Goal: Task Accomplishment & Management: Manage account settings

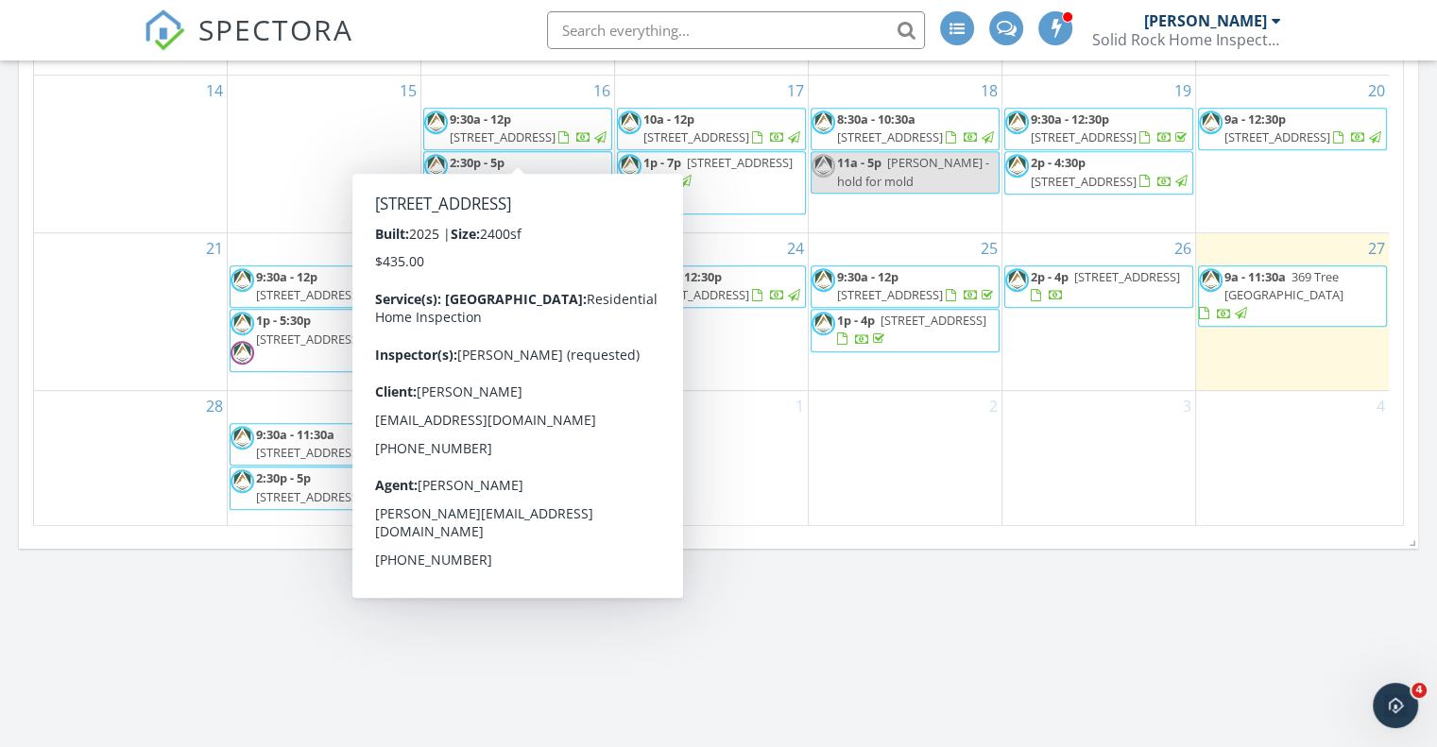
scroll to position [28, 0]
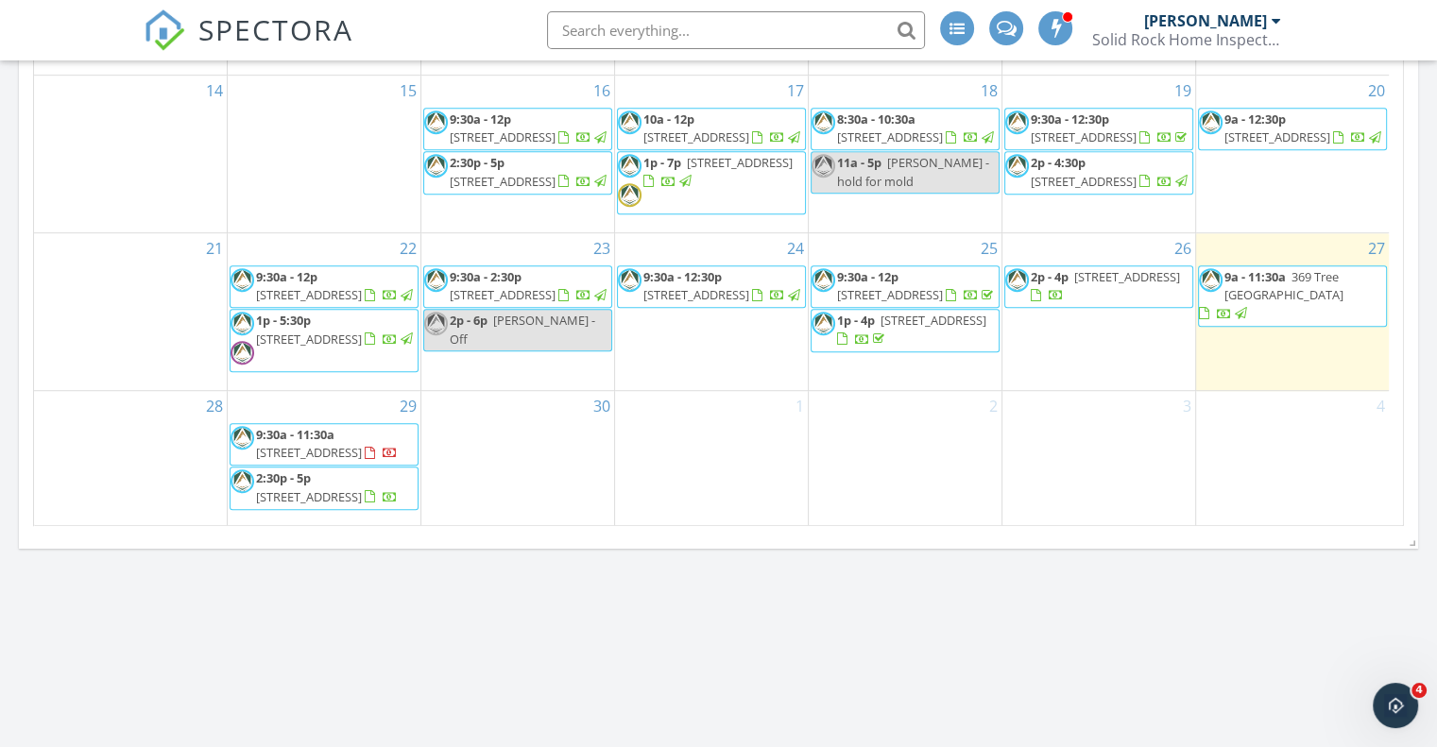
click at [298, 444] on span "1657 Chippeway Ln, Austin 78745" at bounding box center [309, 452] width 106 height 17
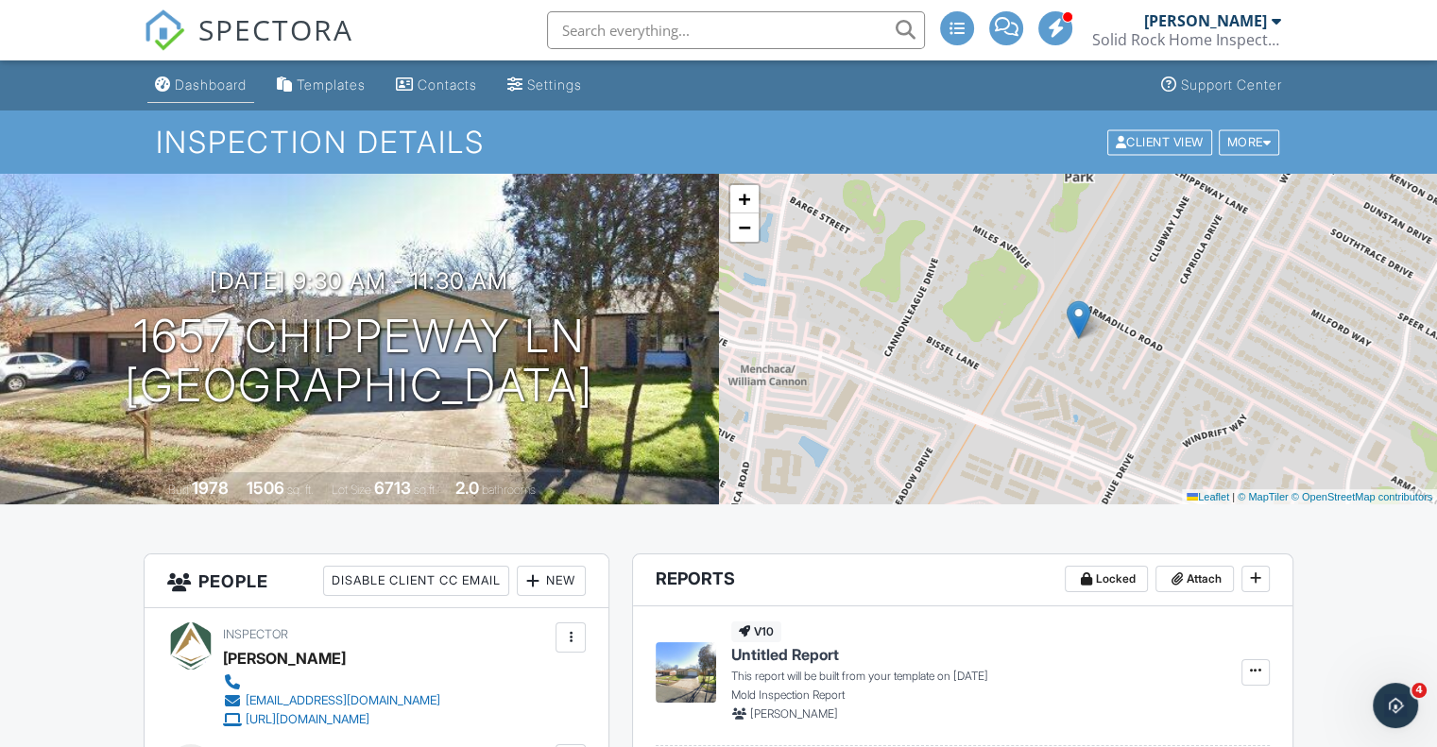
click at [205, 78] on div "Dashboard" at bounding box center [211, 85] width 72 height 16
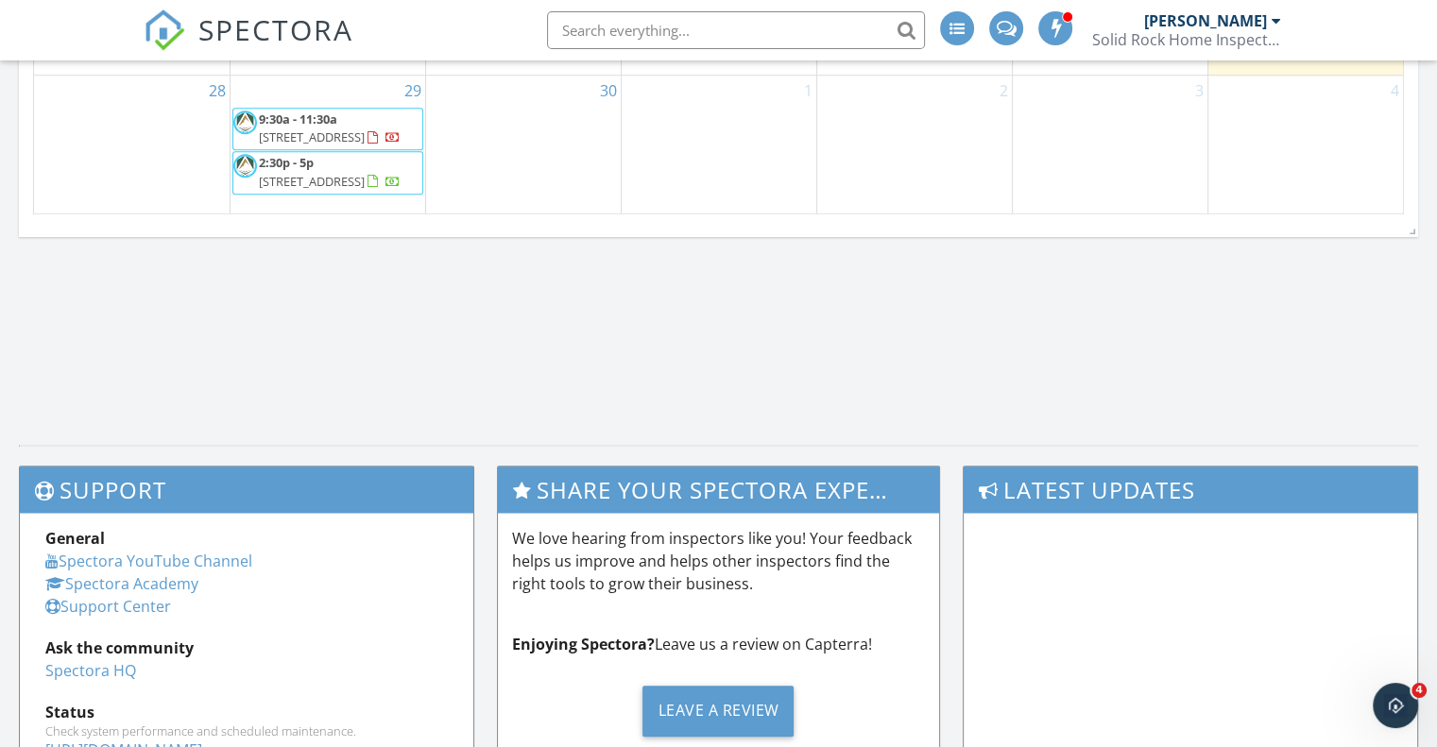
scroll to position [1264, 0]
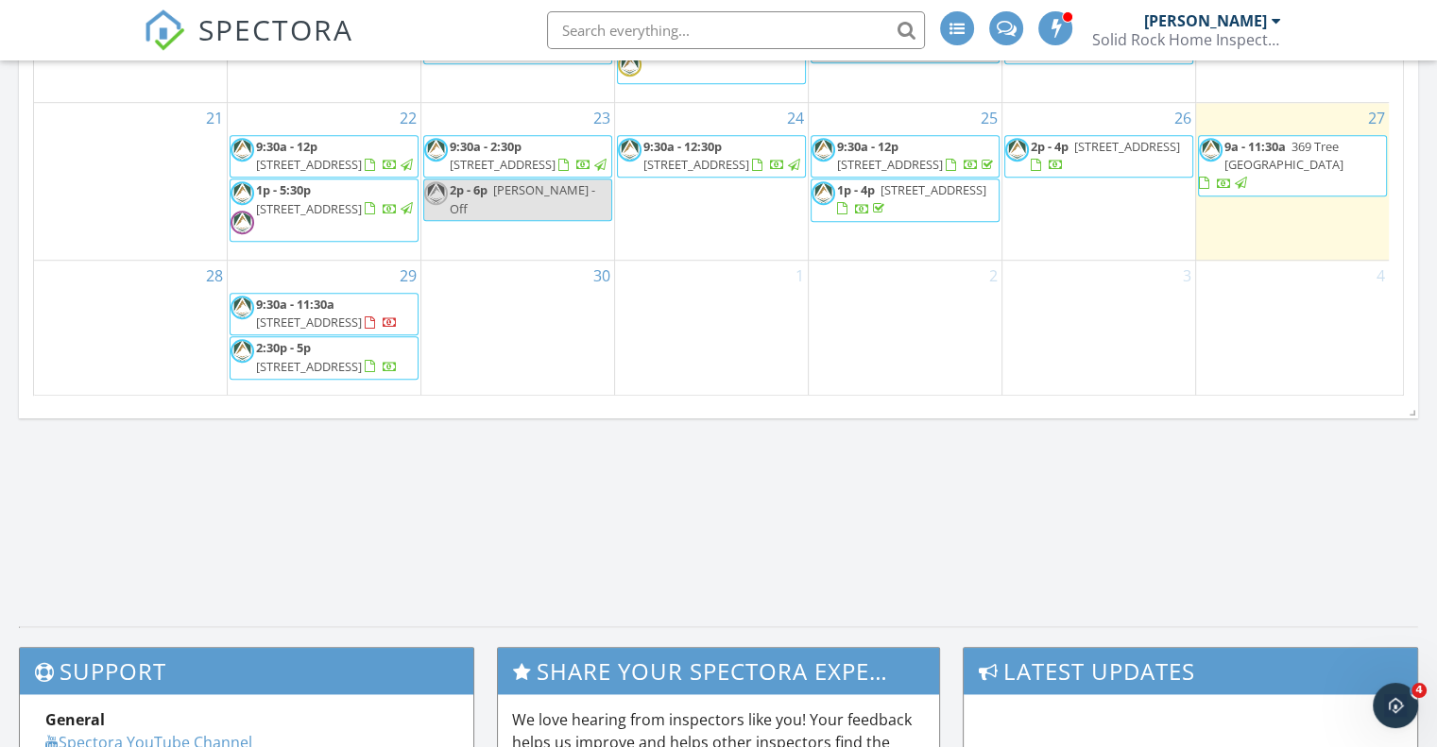
click at [332, 373] on span "1833 Buntline Hitch Dr, Leander 78641" at bounding box center [309, 366] width 106 height 17
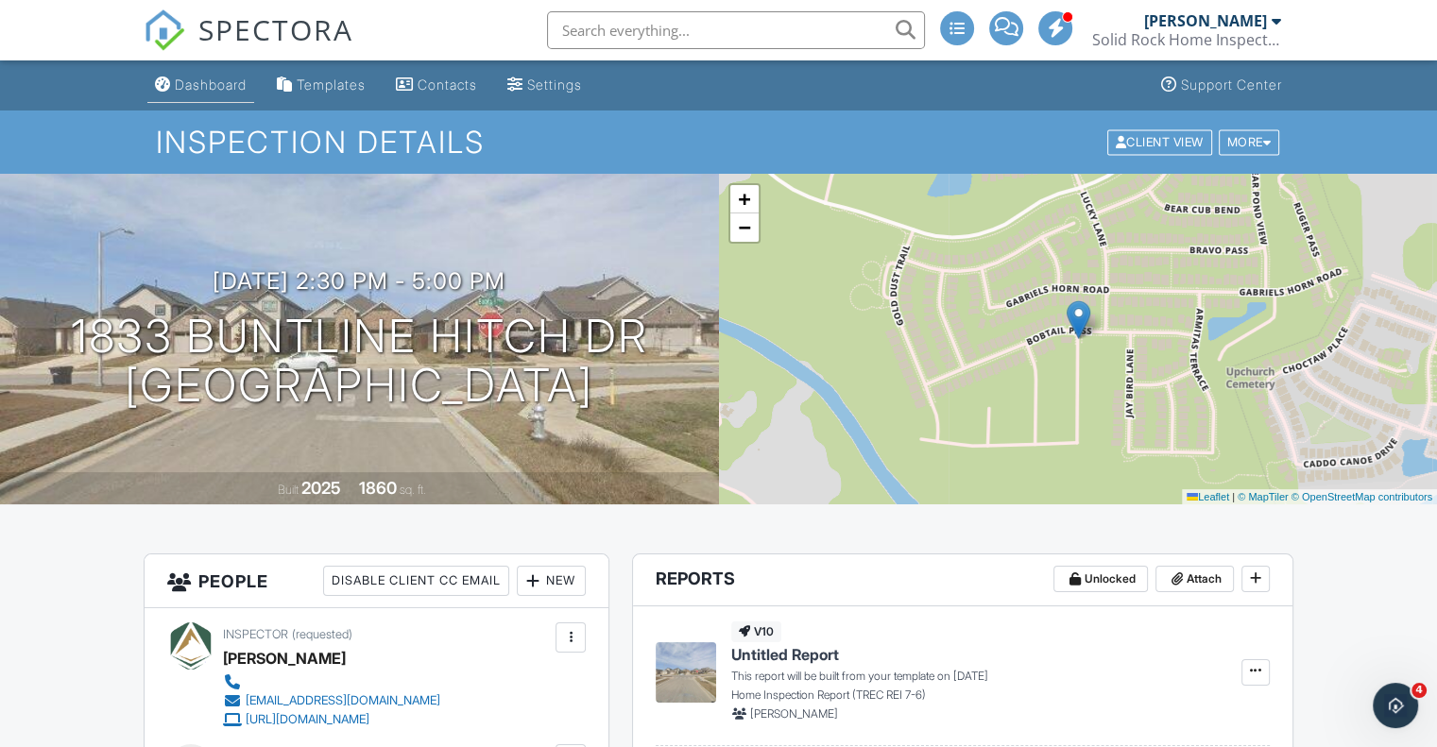
click at [197, 84] on div "Dashboard" at bounding box center [211, 85] width 72 height 16
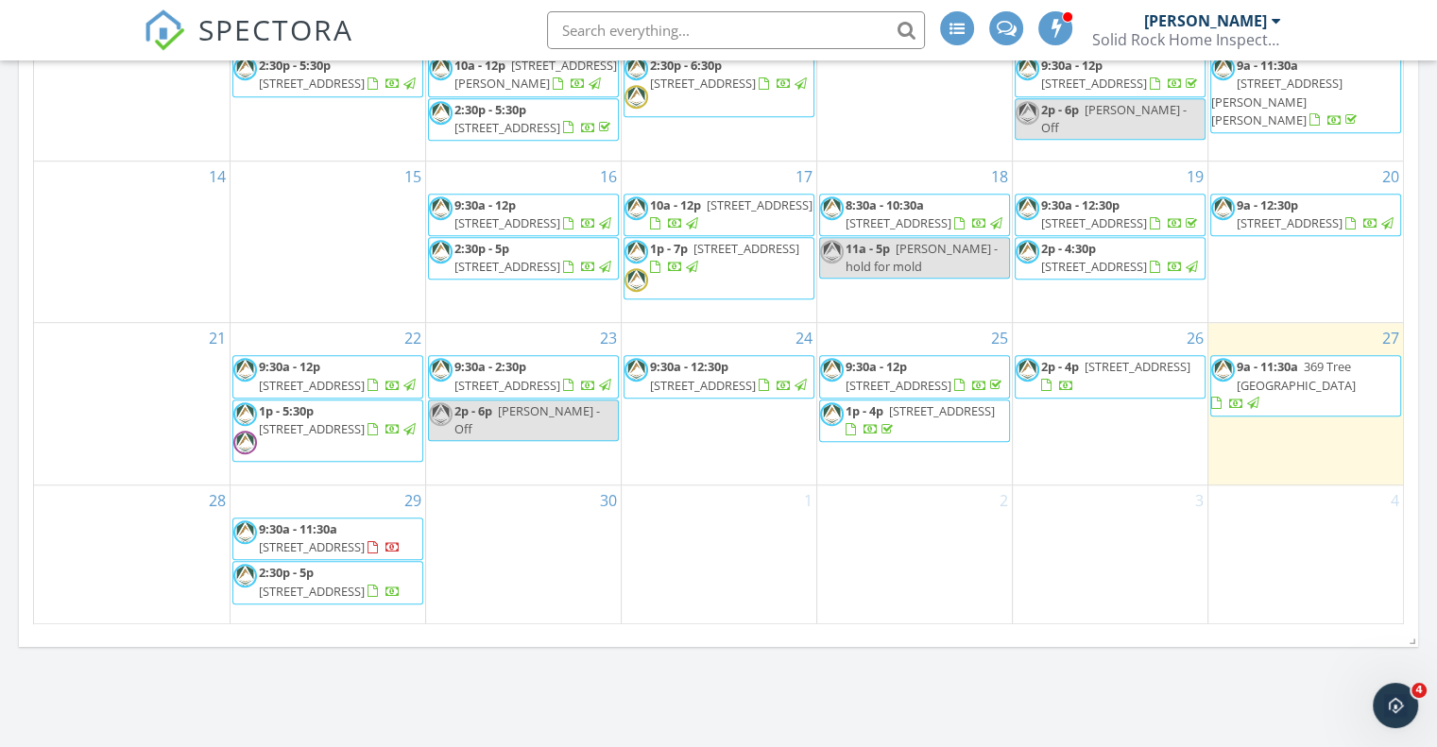
scroll to position [1039, 0]
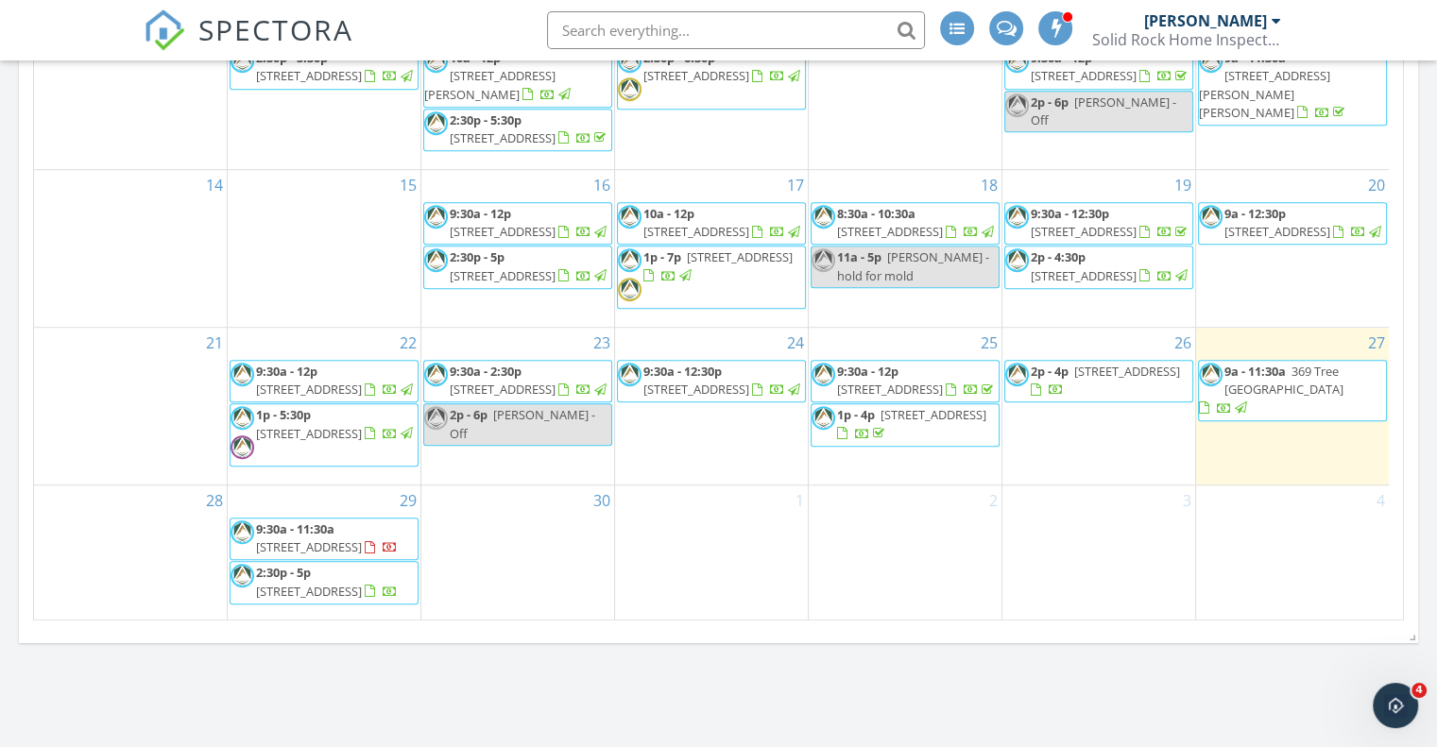
click at [306, 537] on span "9:30a - 11:30a" at bounding box center [295, 528] width 78 height 17
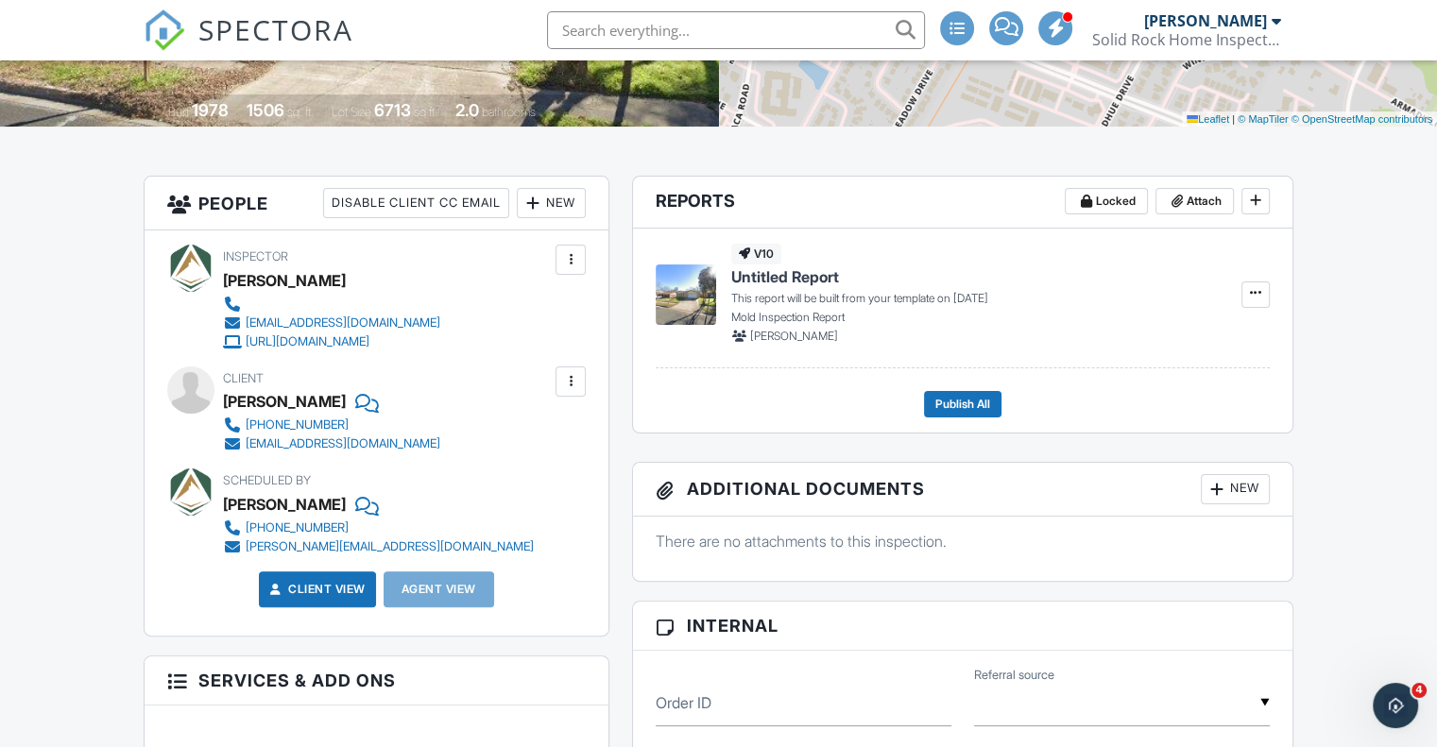
click at [571, 383] on div at bounding box center [570, 381] width 19 height 19
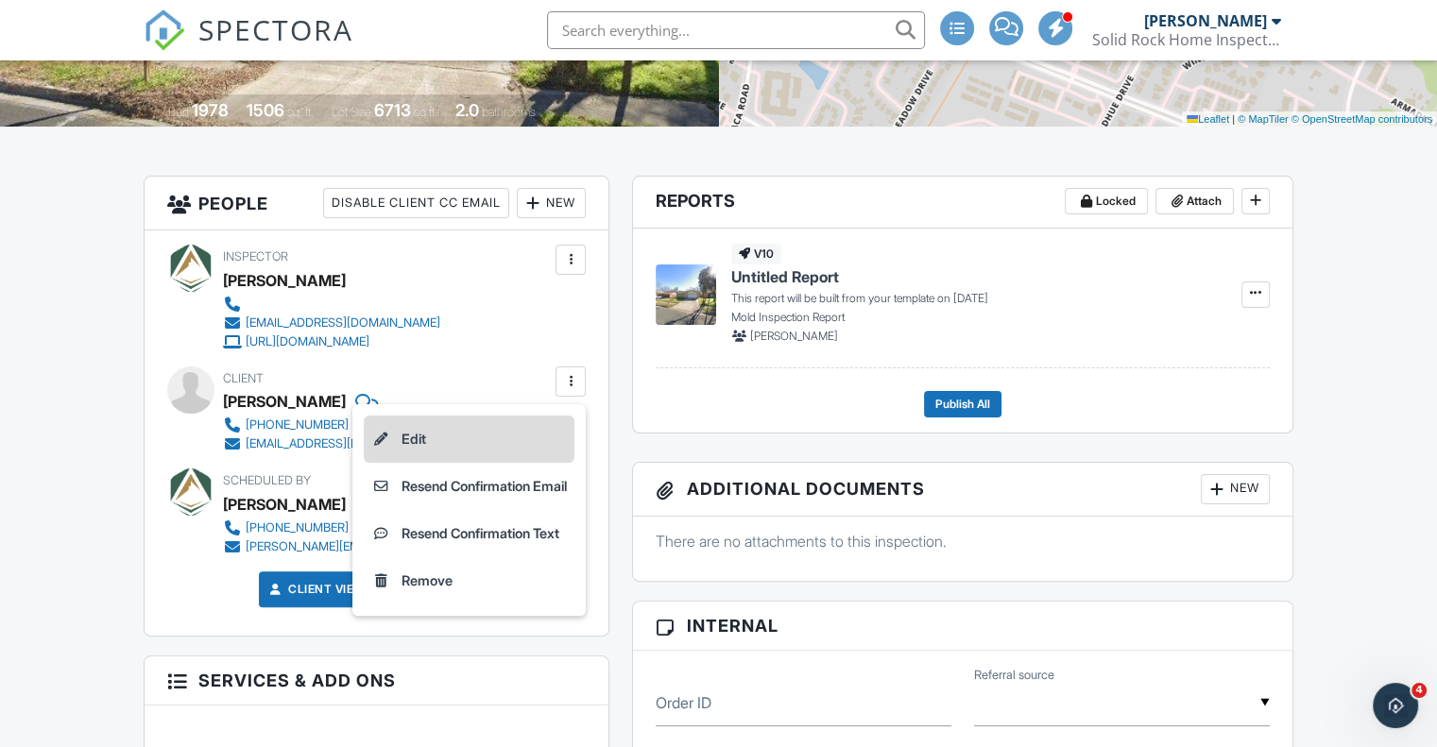
click at [400, 430] on li "Edit" at bounding box center [469, 439] width 211 height 47
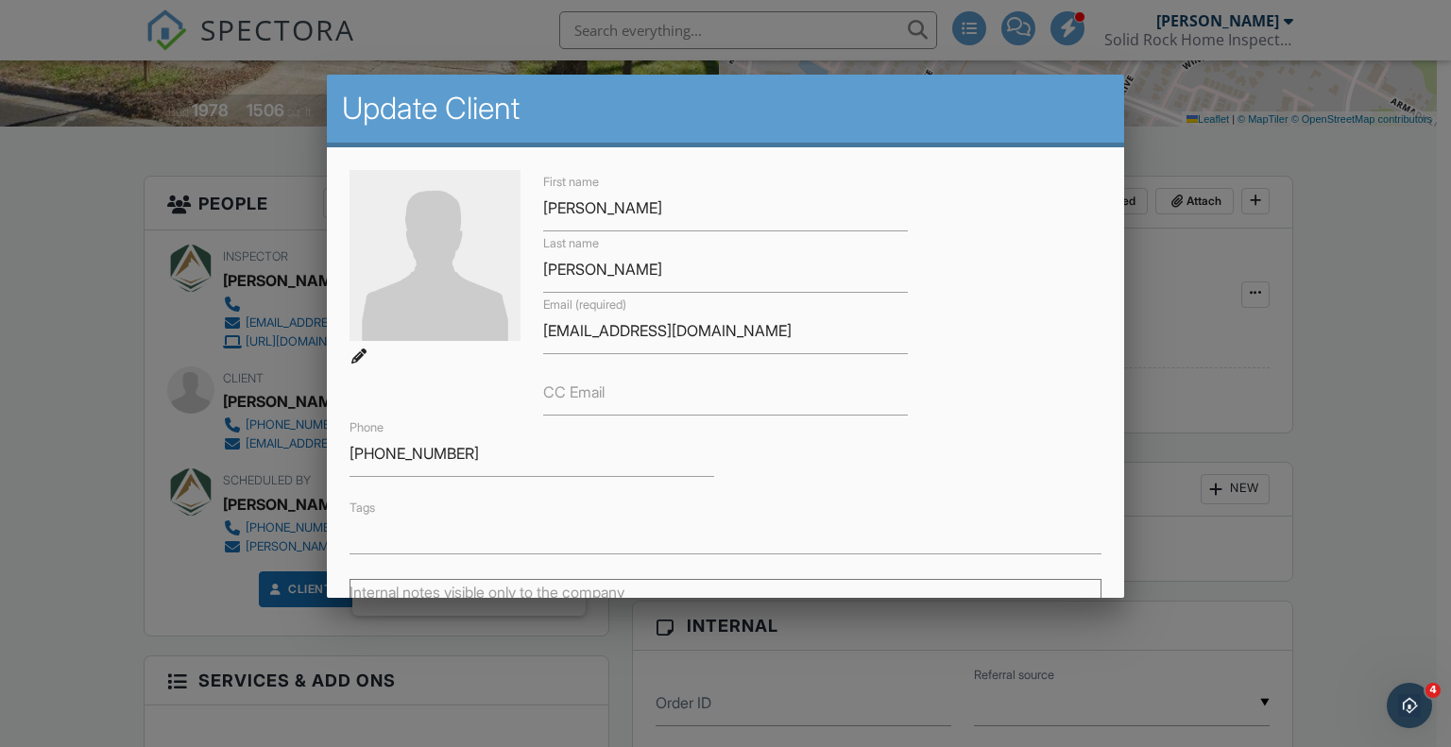
click at [536, 269] on div "Last name Hodes" at bounding box center [725, 261] width 387 height 61
click at [543, 270] on input "Hodes" at bounding box center [725, 270] width 365 height 46
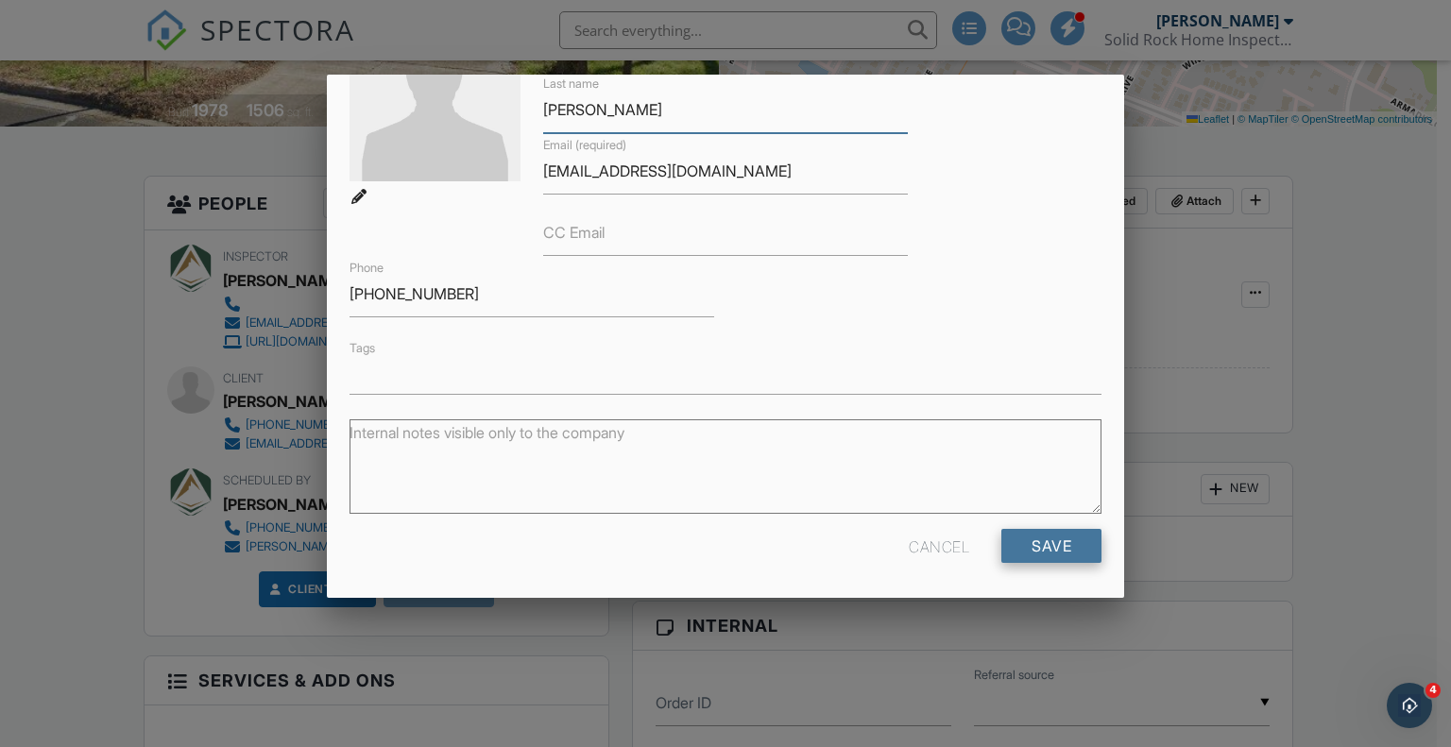
type input "[PERSON_NAME]"
click at [1046, 543] on input "Save" at bounding box center [1051, 546] width 100 height 34
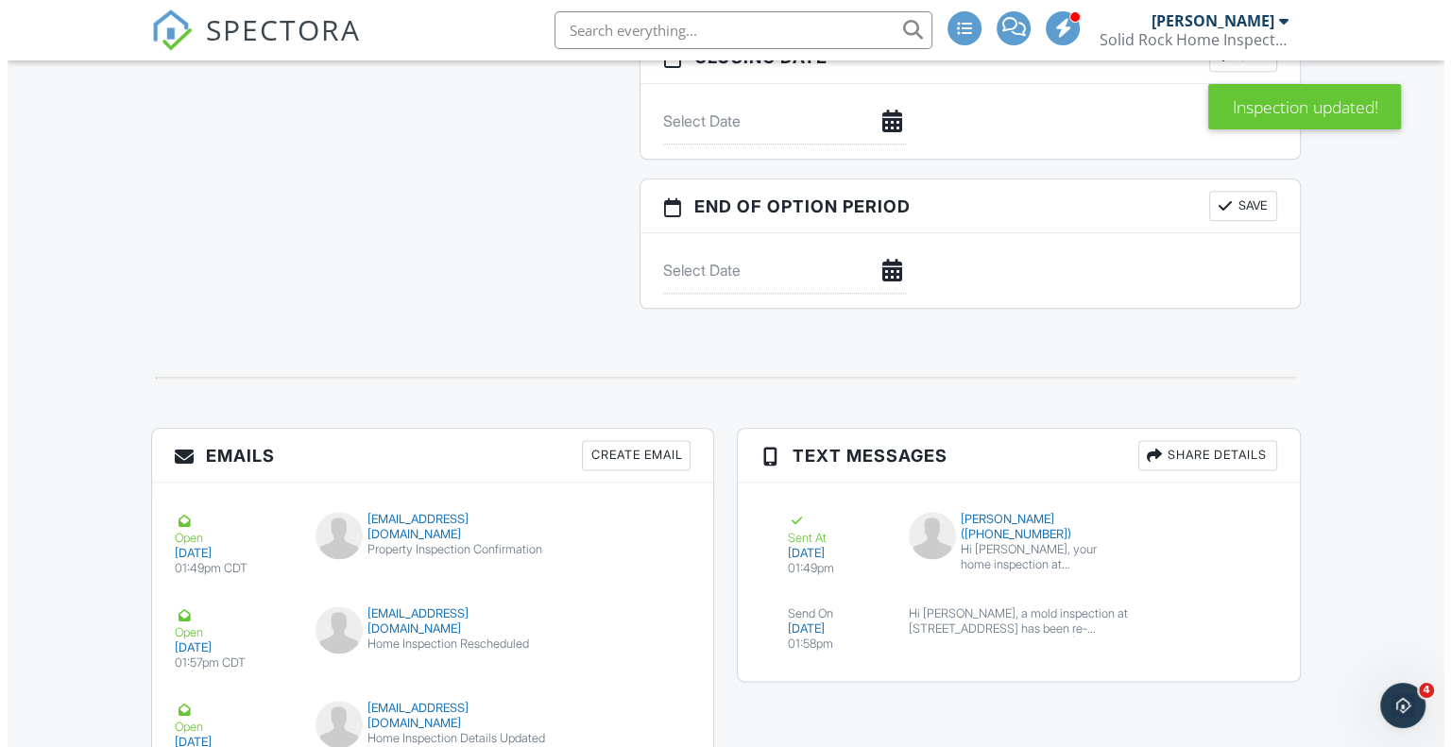
scroll to position [2267, 0]
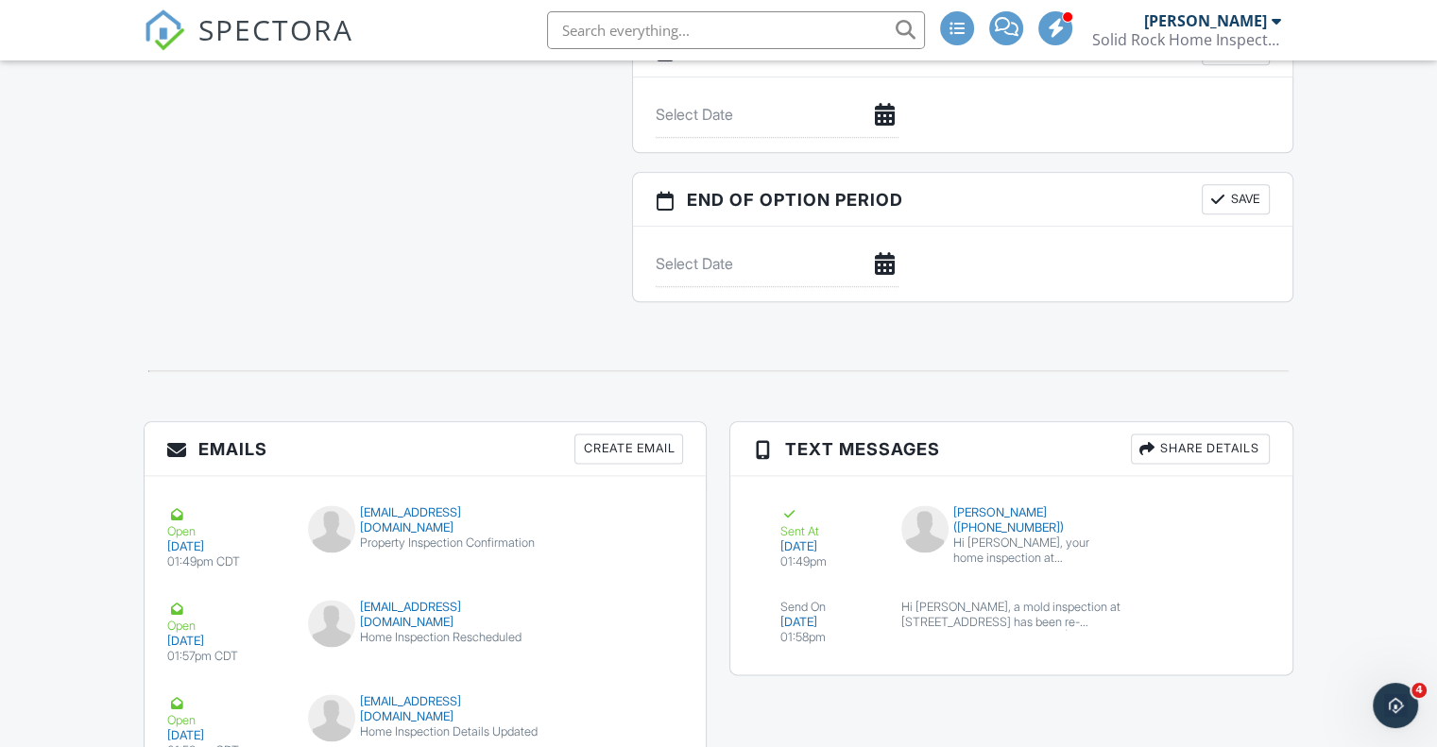
click at [622, 450] on div "Create Email" at bounding box center [628, 449] width 109 height 30
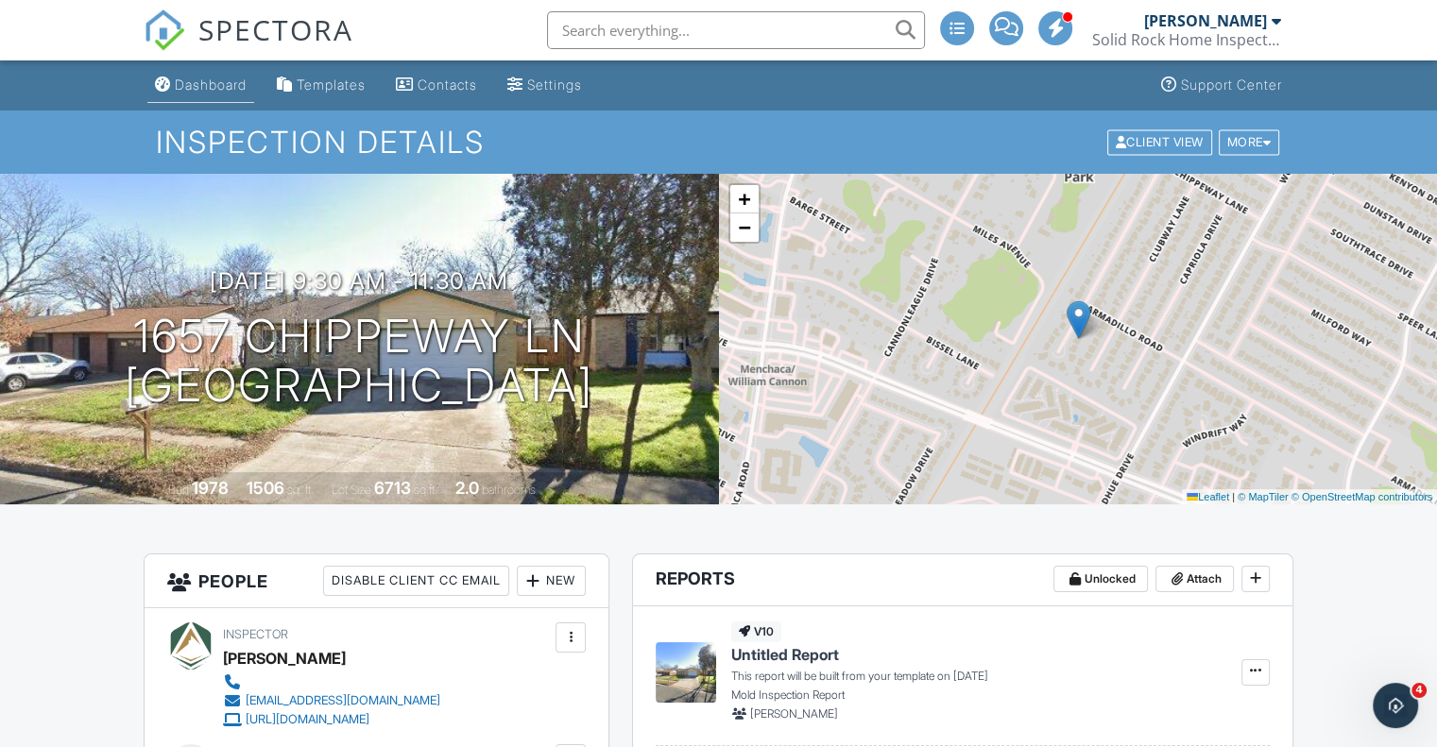
click at [203, 86] on div "Dashboard" at bounding box center [211, 85] width 72 height 16
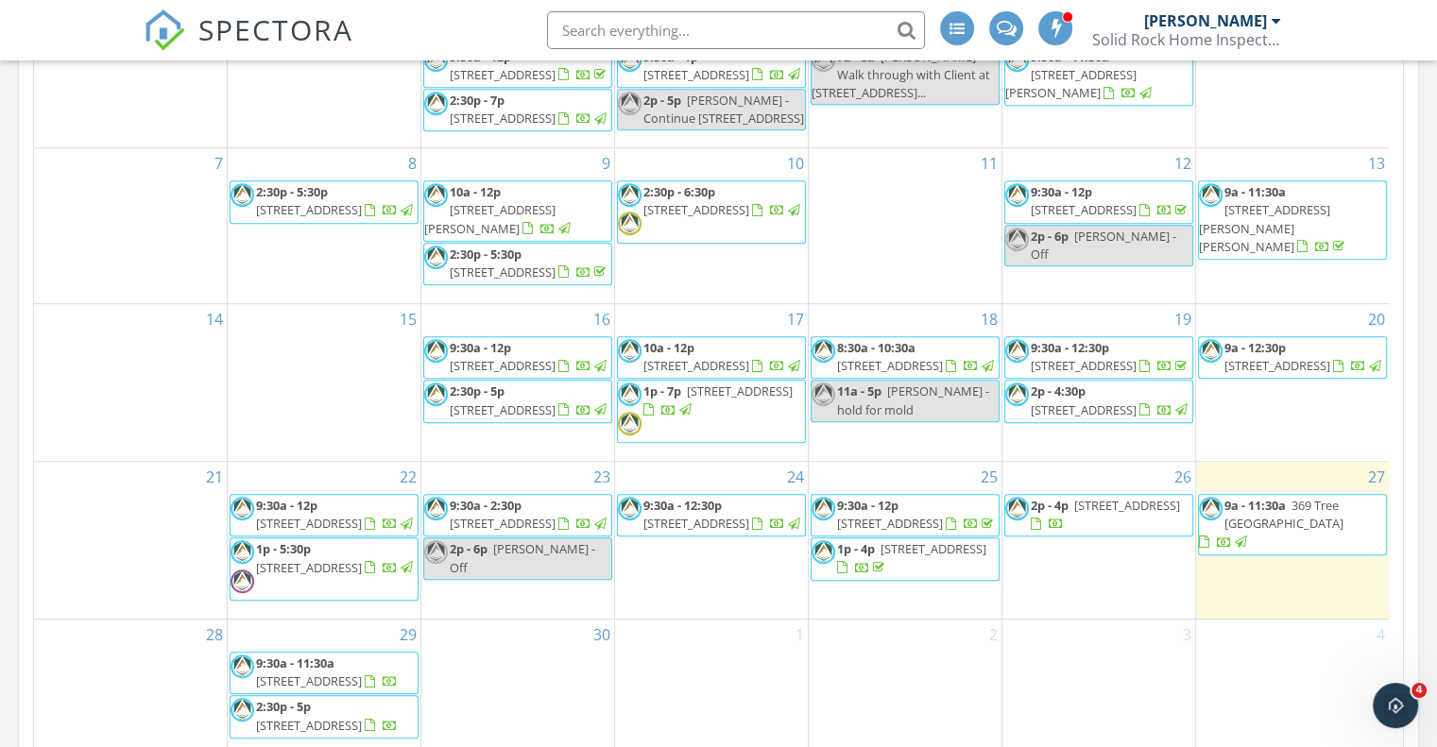
scroll to position [654, 0]
